Goal: Information Seeking & Learning: Learn about a topic

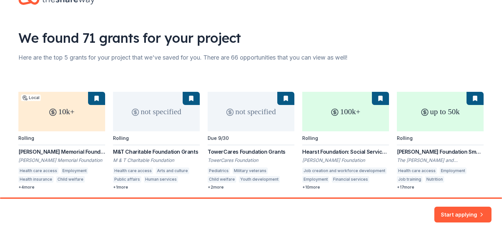
scroll to position [48, 0]
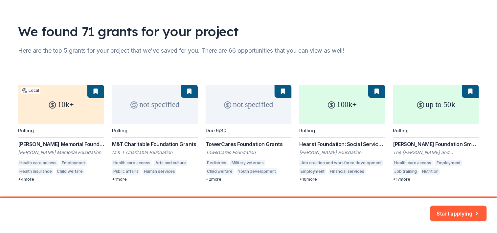
scroll to position [48, 0]
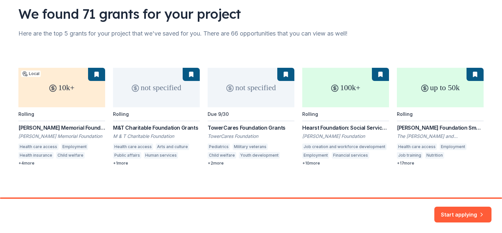
click at [117, 163] on div "10k+ Local Rolling John Edward Fowler Memorial Foundation Grants John Edward Fo…" at bounding box center [250, 117] width 465 height 98
click at [451, 214] on button "Start applying" at bounding box center [462, 210] width 57 height 16
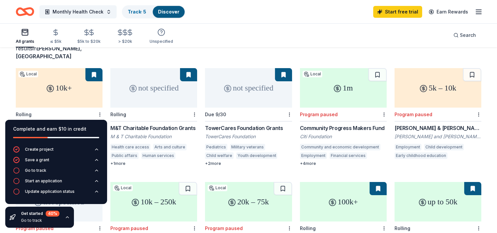
scroll to position [33, 0]
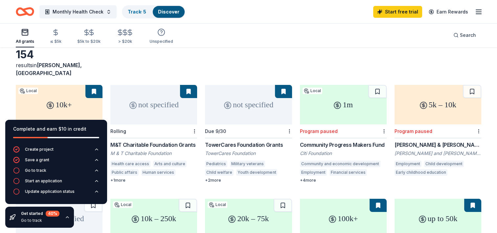
click at [171, 108] on div "not specified" at bounding box center [153, 104] width 87 height 39
click at [481, 12] on icon "button" at bounding box center [479, 12] width 8 height 8
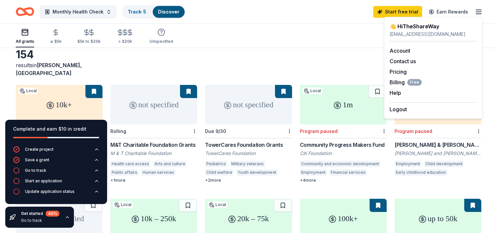
click at [481, 12] on icon "button" at bounding box center [479, 12] width 8 height 8
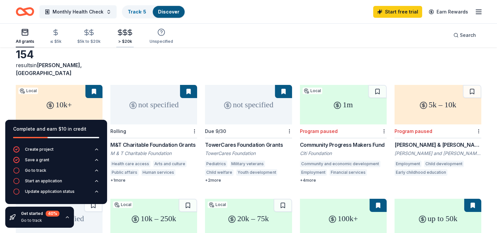
click at [126, 34] on icon "button" at bounding box center [130, 33] width 8 height 8
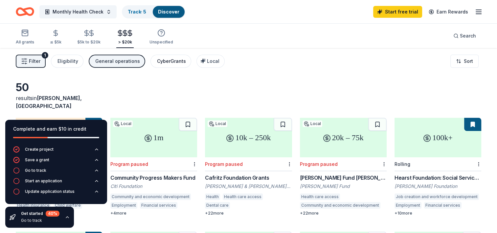
click at [170, 60] on div "CyberGrants" at bounding box center [171, 61] width 29 height 8
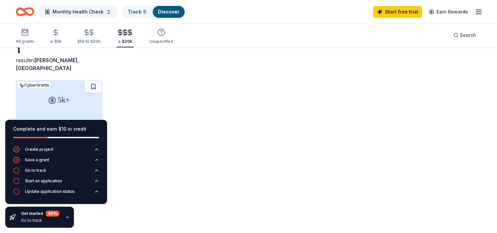
scroll to position [48, 0]
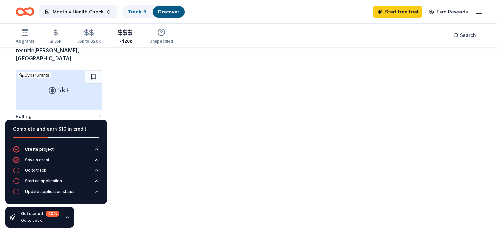
click at [143, 129] on div "5k+ CyberGrants Rolling Regional Grant TD Charitable Foundation Health Communit…" at bounding box center [249, 119] width 466 height 98
click at [64, 91] on div "5k+" at bounding box center [59, 89] width 87 height 39
click at [159, 35] on circle "button" at bounding box center [161, 32] width 7 height 7
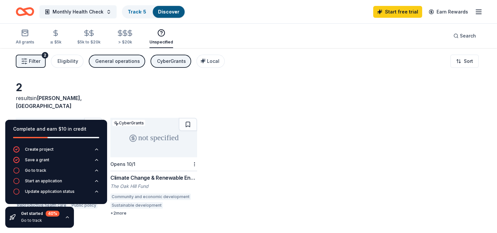
click at [106, 62] on div "General operations" at bounding box center [117, 61] width 45 height 8
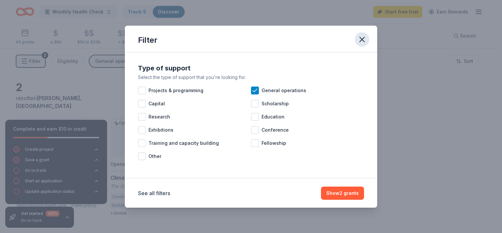
click at [361, 41] on icon "button" at bounding box center [361, 39] width 9 height 9
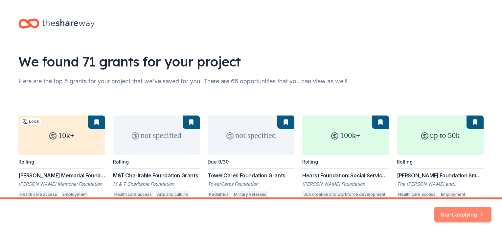
click at [450, 213] on button "Start applying" at bounding box center [462, 210] width 57 height 16
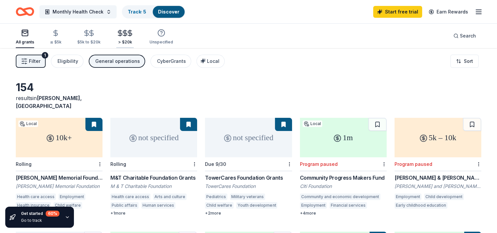
click at [124, 37] on div "> $20k" at bounding box center [124, 36] width 17 height 15
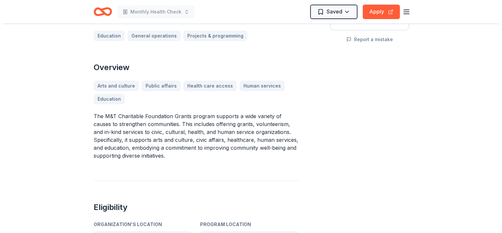
scroll to position [230, 0]
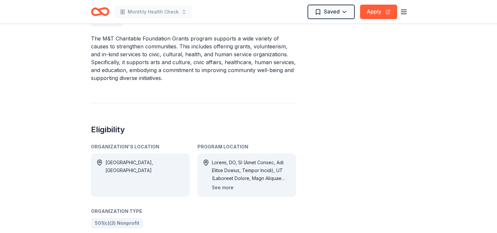
click at [222, 187] on button "See more" at bounding box center [223, 187] width 22 height 8
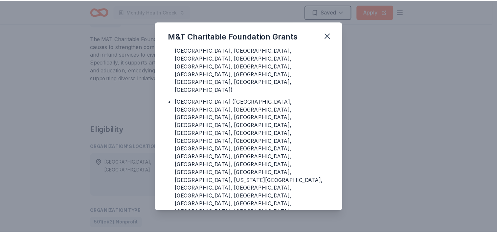
scroll to position [160, 0]
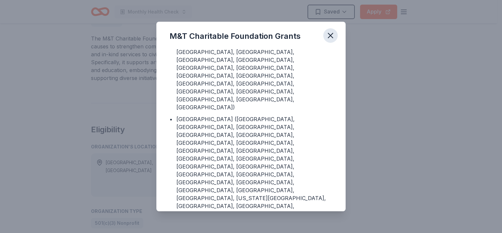
click at [332, 35] on icon "button" at bounding box center [330, 35] width 9 height 9
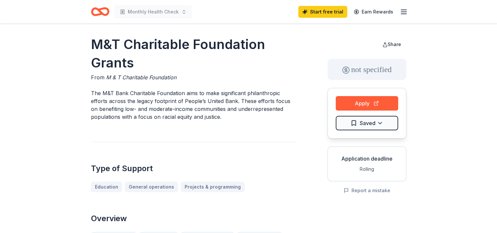
scroll to position [0, 0]
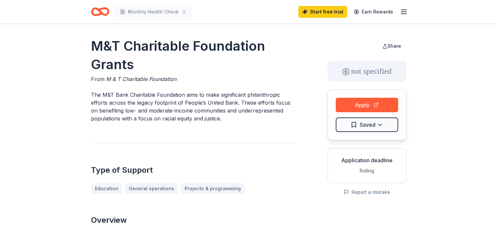
click at [405, 14] on icon "button" at bounding box center [404, 12] width 8 height 8
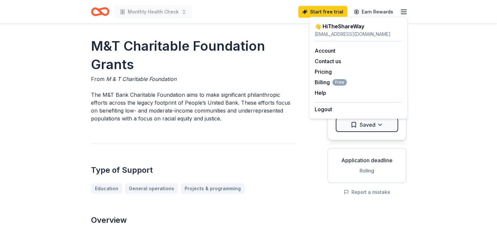
click at [405, 14] on icon "button" at bounding box center [404, 12] width 8 height 8
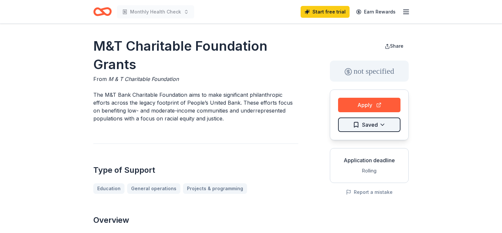
click at [380, 124] on html "Monthly Health Check Start free trial Earn Rewards M&T Charitable Foundation Gr…" at bounding box center [251, 116] width 502 height 233
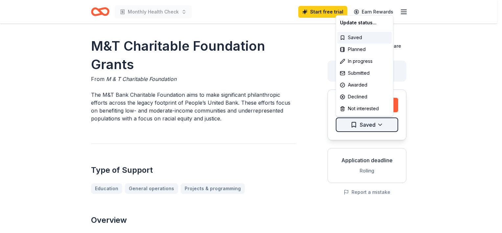
click at [380, 124] on html "Monthly Health Check Start free trial Earn Rewards M&T Charitable Foundation Gr…" at bounding box center [251, 116] width 502 height 233
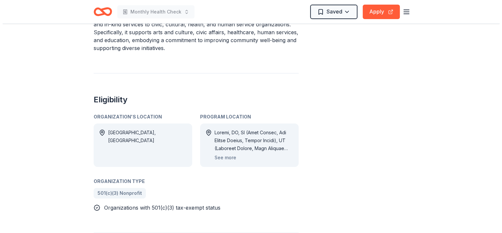
scroll to position [263, 0]
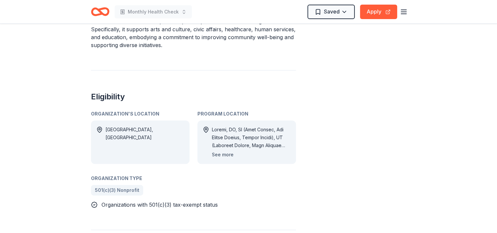
click at [220, 155] on button "See more" at bounding box center [223, 154] width 22 height 8
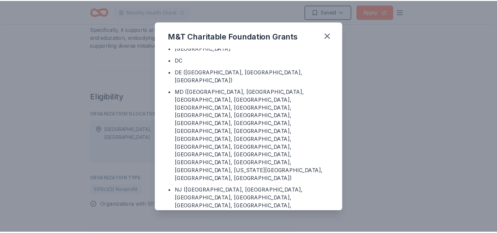
scroll to position [0, 0]
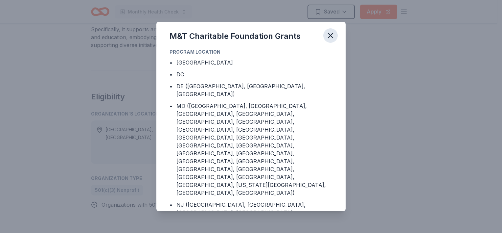
click at [328, 35] on icon "button" at bounding box center [330, 35] width 9 height 9
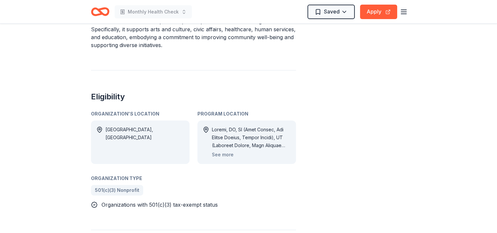
click at [367, 133] on div "Share not specified Apply Saved Application deadline Rolling Report a mistake" at bounding box center [367, 61] width 79 height 574
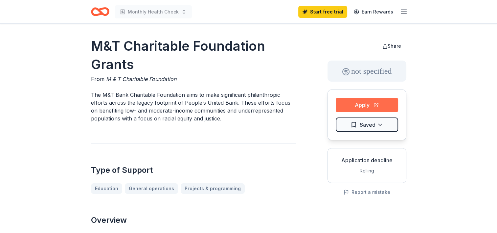
click at [375, 106] on button "Apply" at bounding box center [367, 105] width 62 height 14
click at [360, 102] on button "Apply" at bounding box center [367, 105] width 62 height 14
click at [376, 104] on button "Apply" at bounding box center [367, 105] width 62 height 14
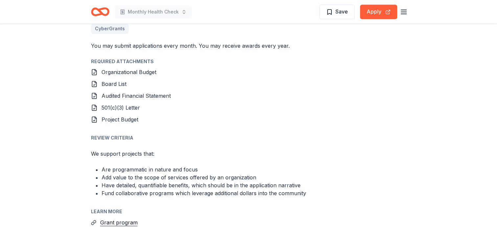
scroll to position [821, 0]
